Goal: Navigation & Orientation: Find specific page/section

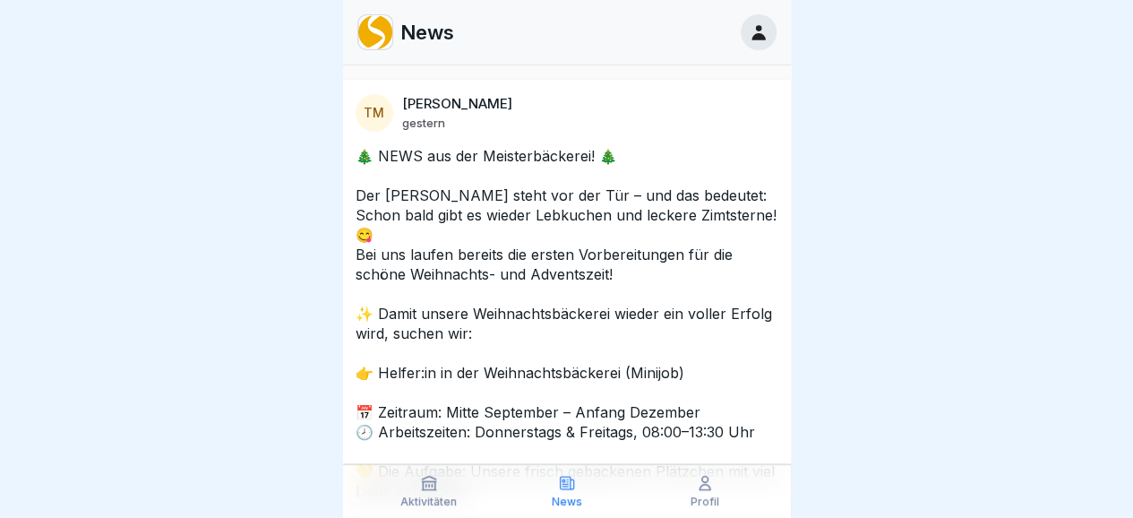
scroll to position [396, 0]
